Goal: Task Accomplishment & Management: Manage account settings

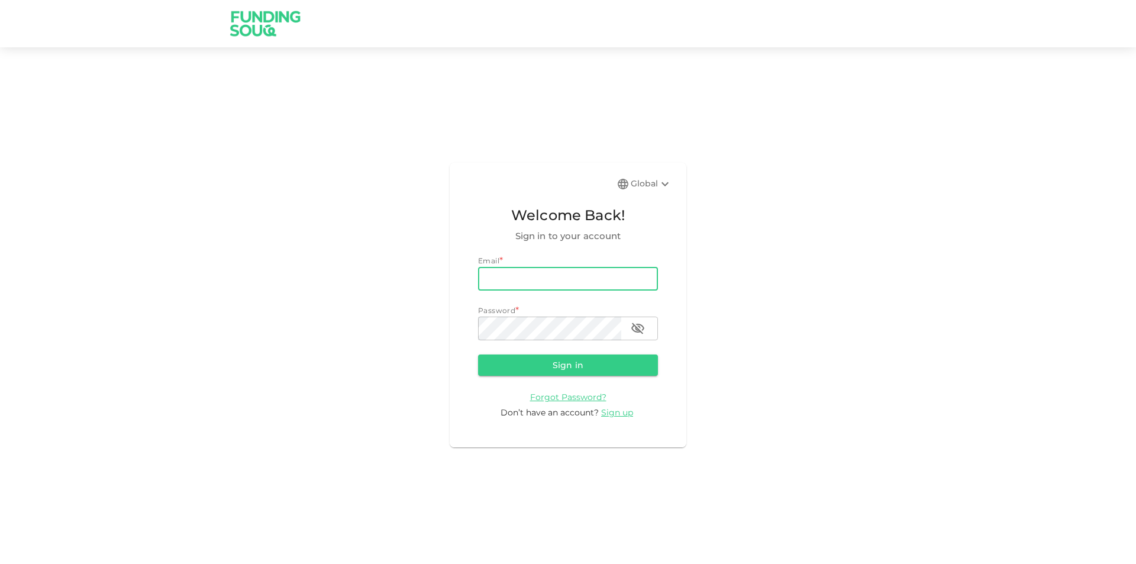
click at [602, 282] on input "email" at bounding box center [568, 279] width 180 height 24
type input "[PERSON_NAME][EMAIL_ADDRESS][PERSON_NAME][DOMAIN_NAME]"
click at [478, 354] on button "Sign in" at bounding box center [568, 364] width 180 height 21
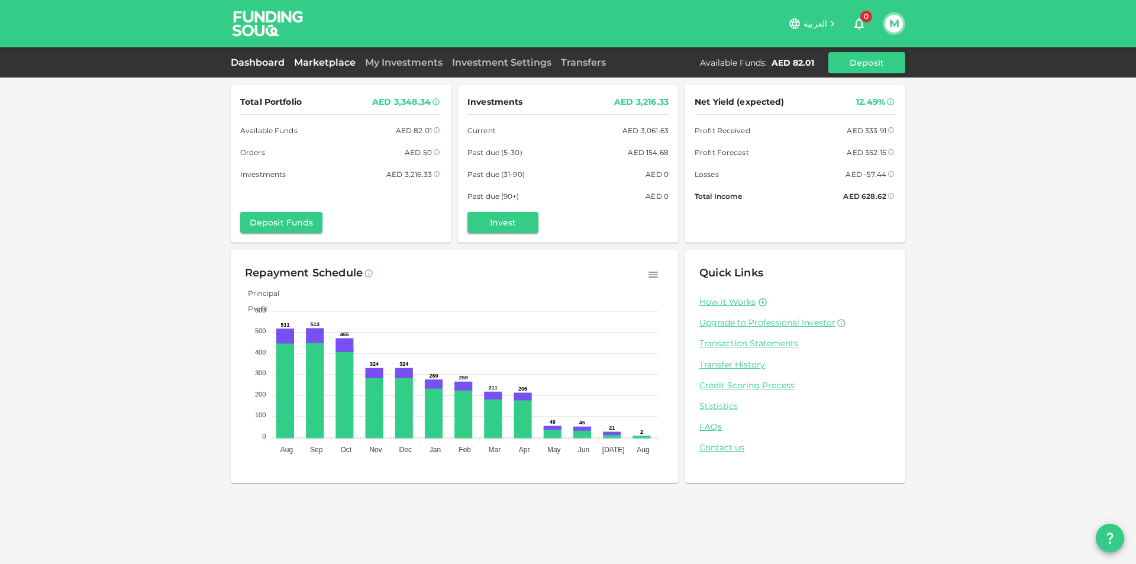
click at [328, 64] on link "Marketplace" at bounding box center [324, 62] width 71 height 11
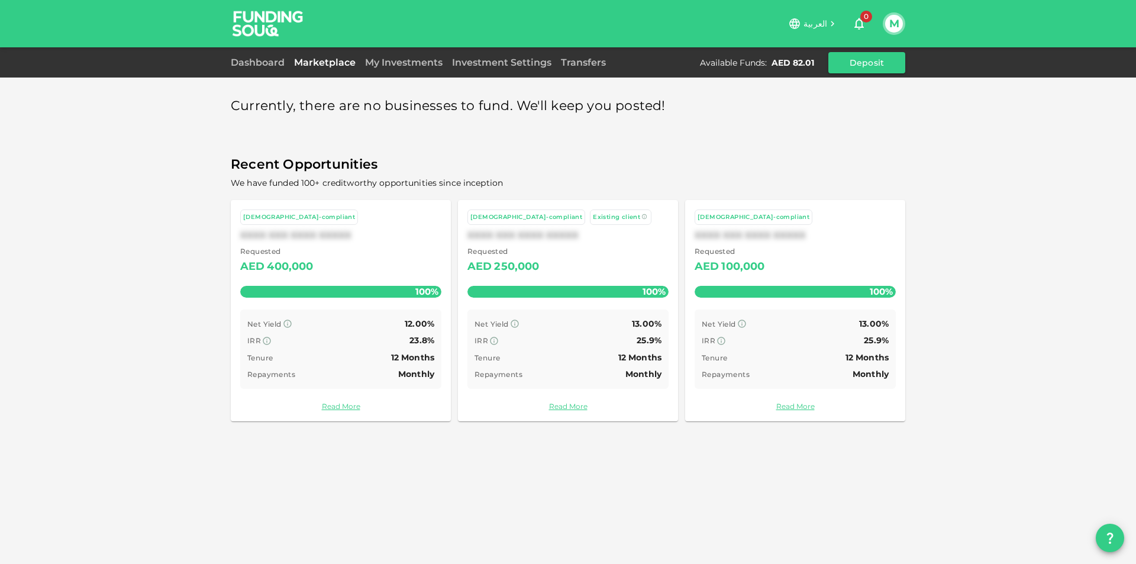
click at [376, 60] on link "My Investments" at bounding box center [403, 62] width 87 height 11
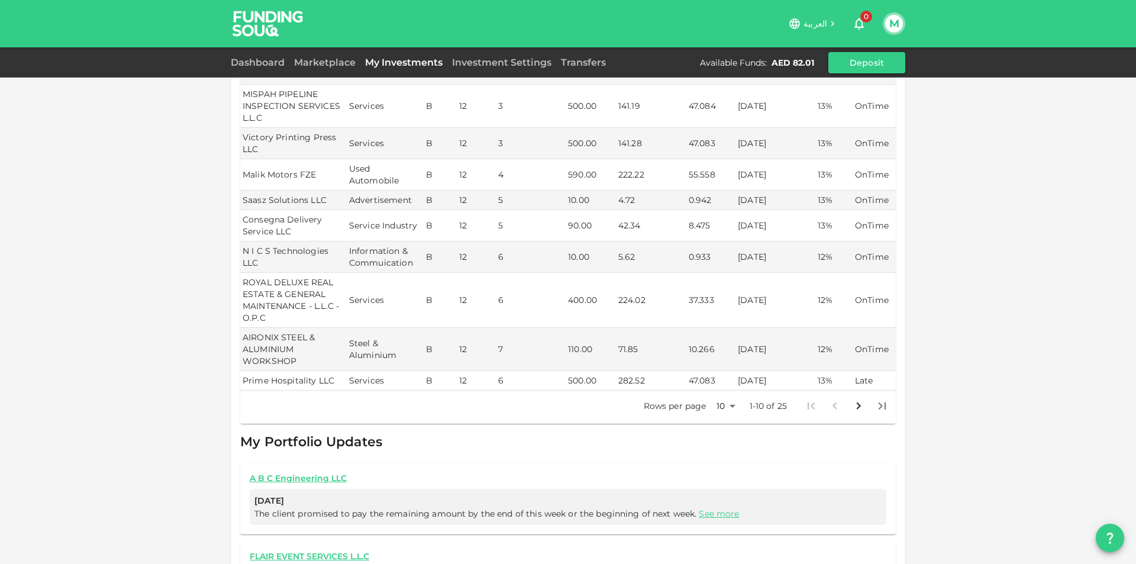
scroll to position [414, 0]
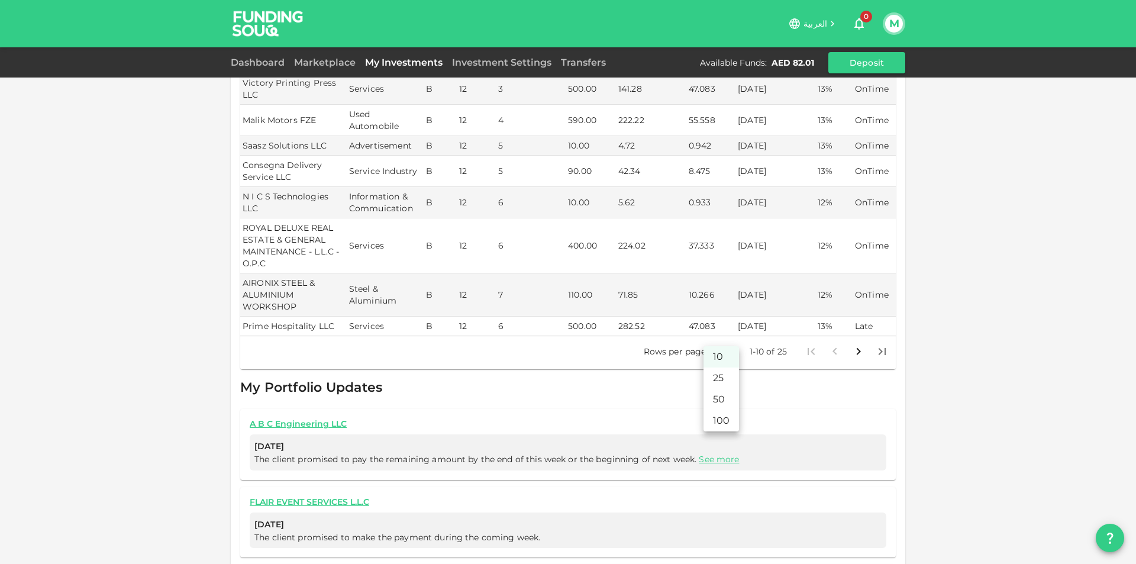
click at [726, 337] on body "العربية 0 M Dashboard Marketplace My Investments Investment Settings Transfers …" at bounding box center [568, 282] width 1136 height 564
click at [723, 414] on li "100" at bounding box center [720, 420] width 35 height 21
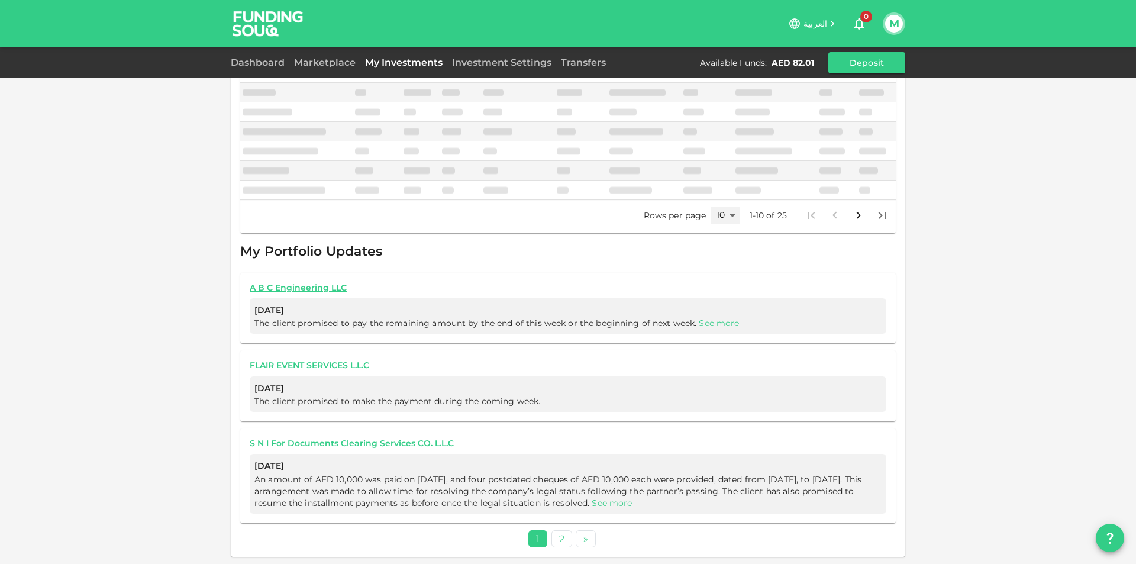
scroll to position [379, 0]
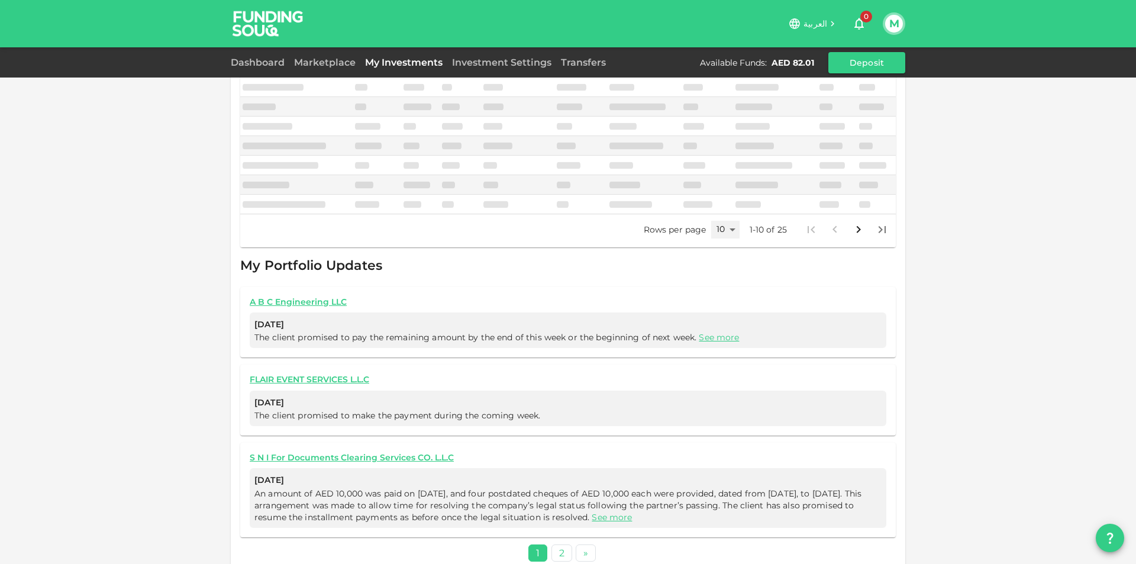
type input "100"
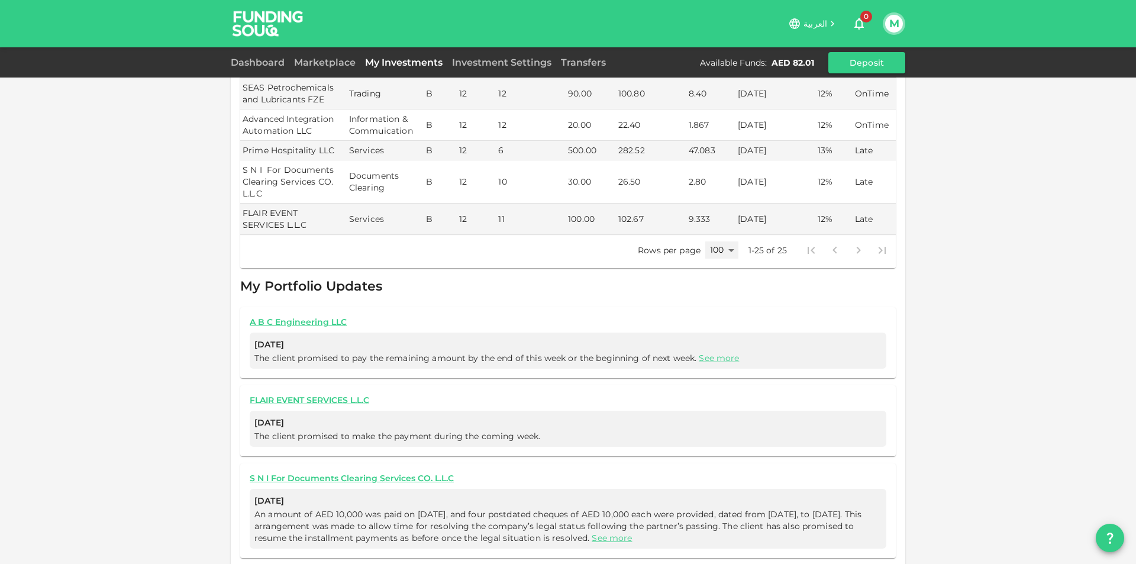
scroll to position [1054, 0]
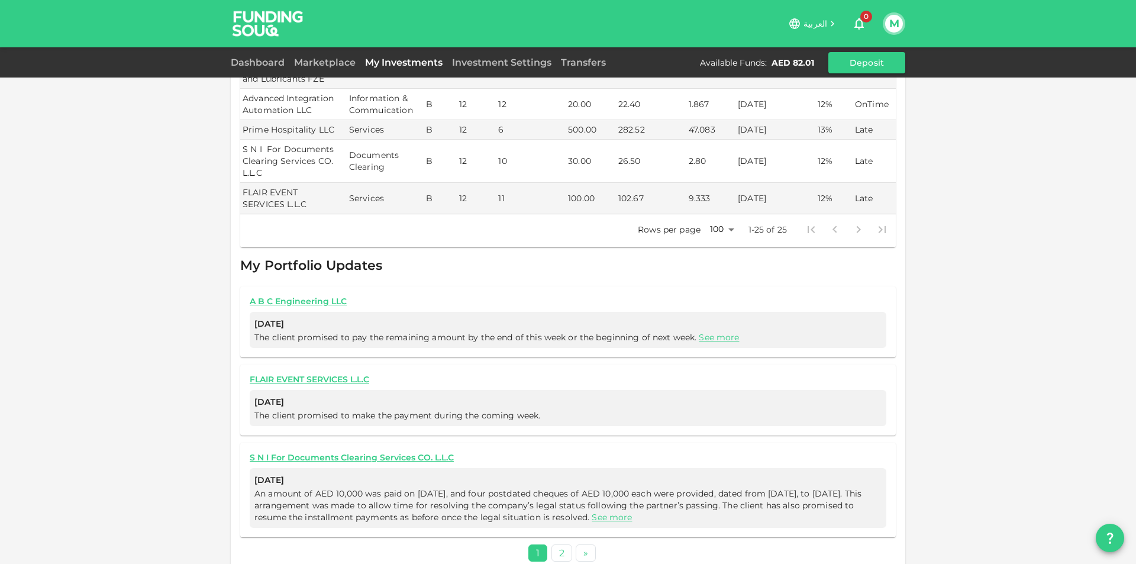
click at [558, 545] on link "2" at bounding box center [561, 552] width 21 height 17
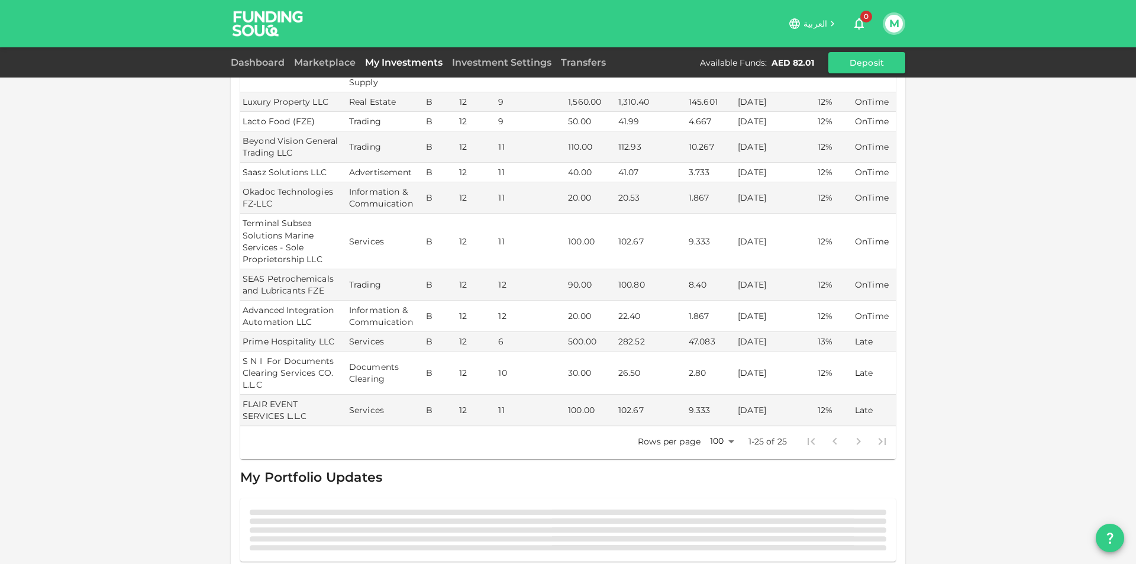
scroll to position [886, 0]
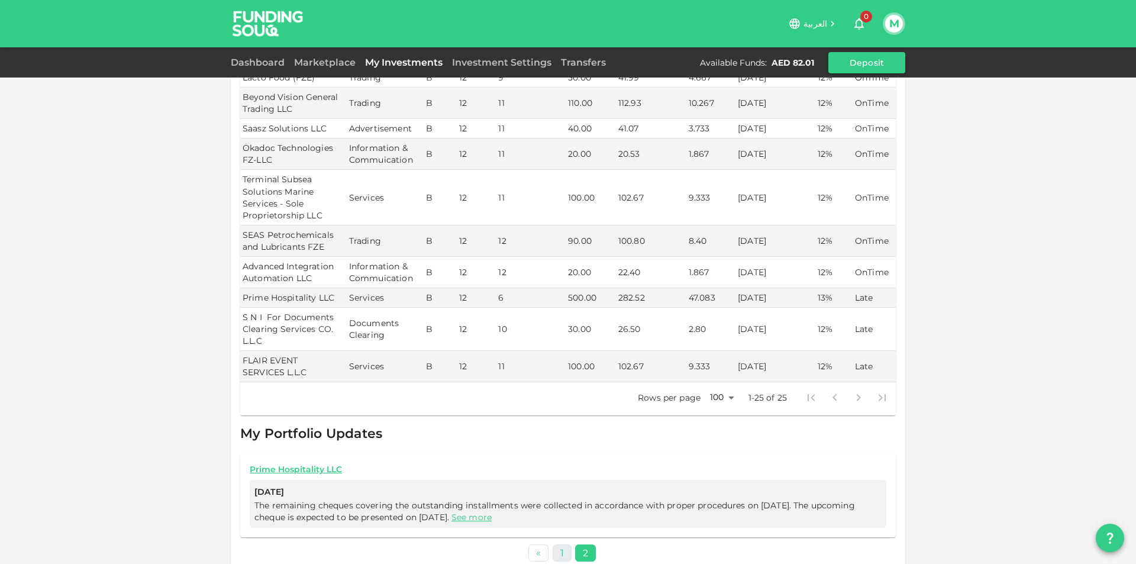
click at [558, 544] on link "1" at bounding box center [562, 552] width 19 height 17
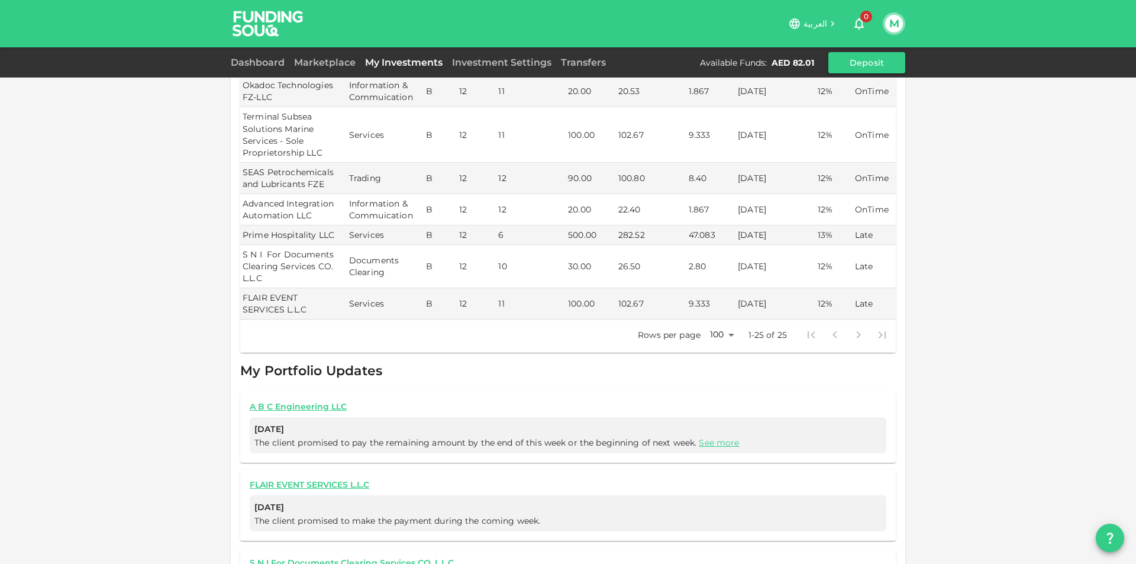
scroll to position [1054, 0]
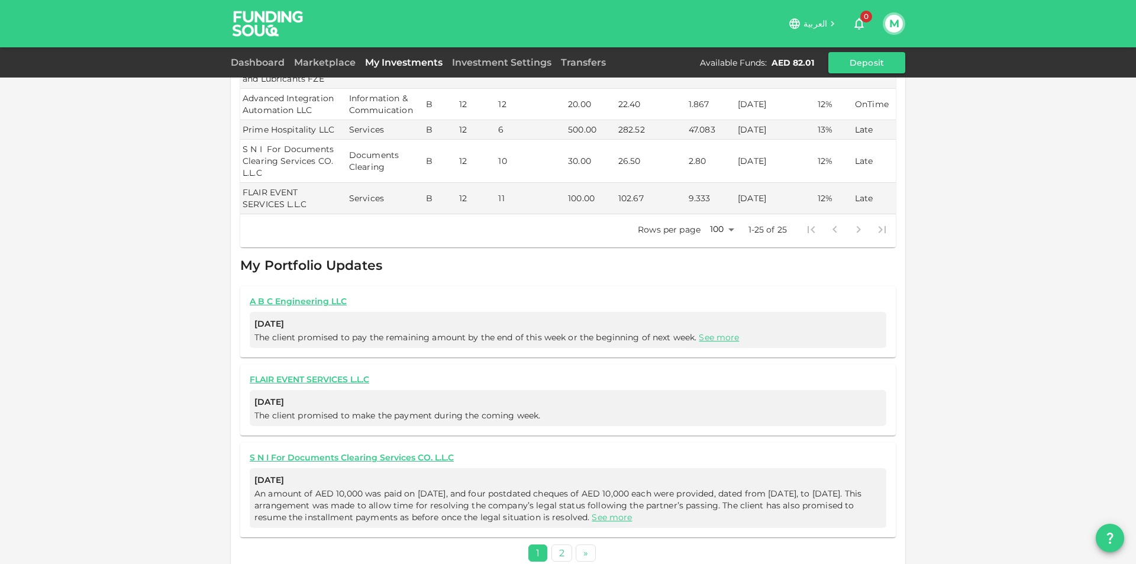
click at [890, 18] on button "M" at bounding box center [894, 24] width 18 height 18
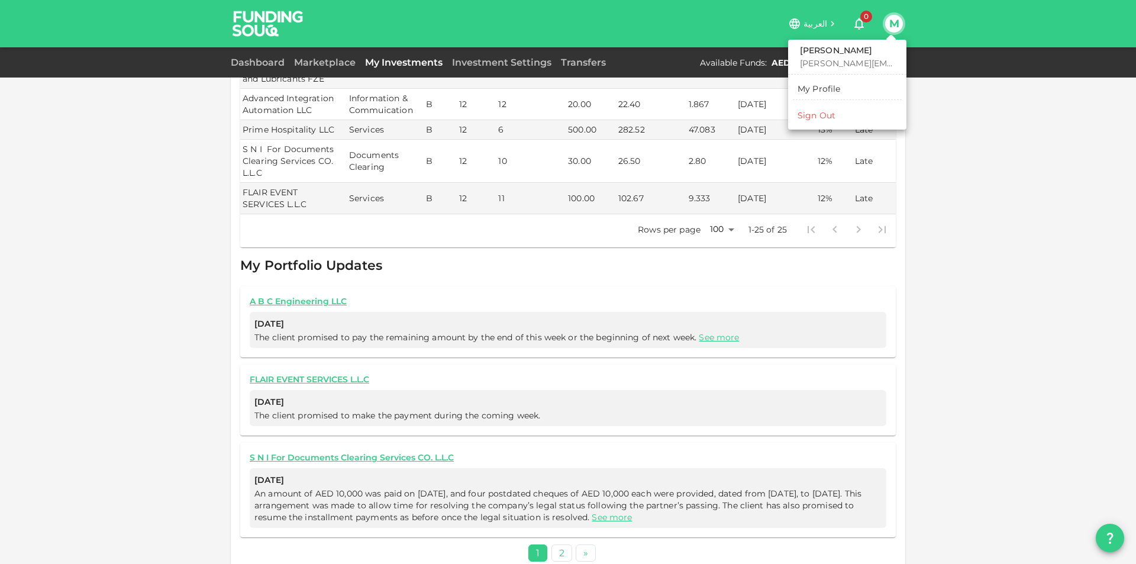
click at [847, 106] on li "Sign Out" at bounding box center [847, 115] width 109 height 19
